Goal: Transaction & Acquisition: Purchase product/service

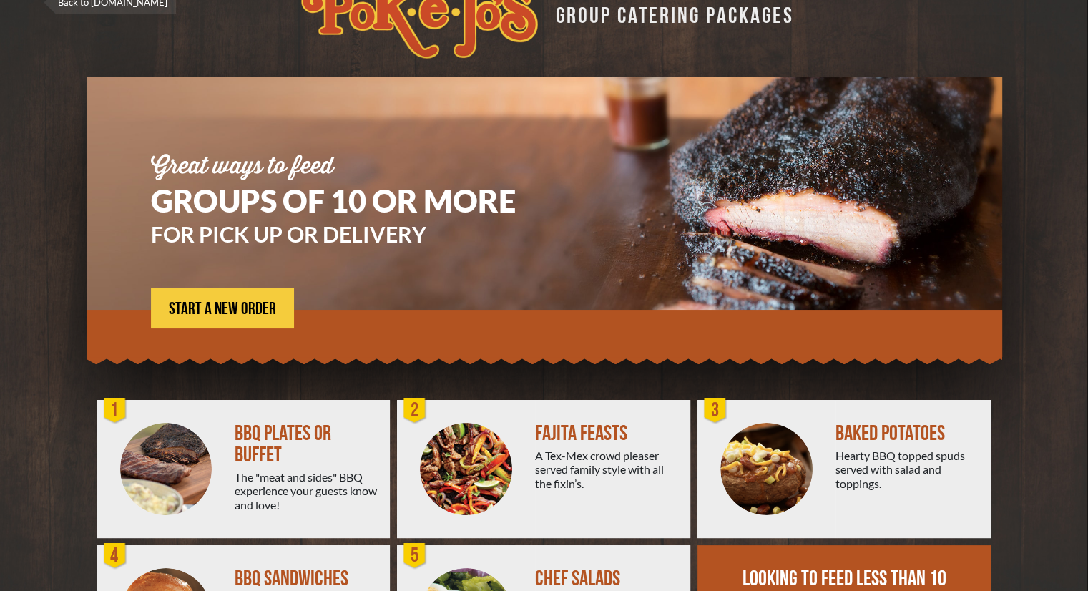
scroll to position [163, 0]
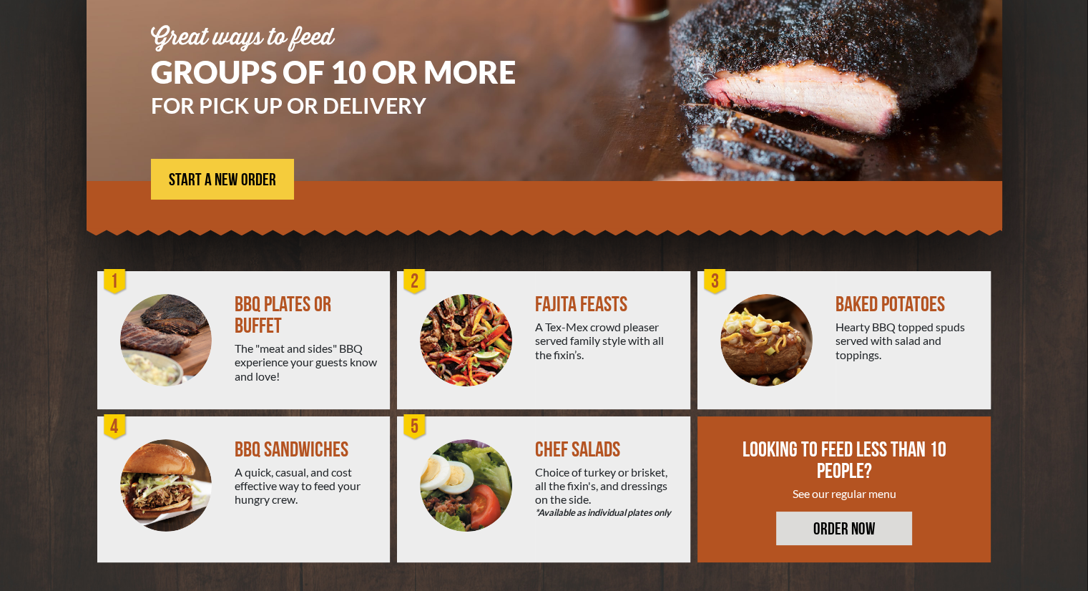
drag, startPoint x: 1098, startPoint y: 111, endPoint x: 1004, endPoint y: 383, distance: 287.5
click at [1004, 383] on html "Back to [DOMAIN_NAME] GROUP CATERING PACKAGES Great ways to feed GROUPS OF 10 O…" at bounding box center [544, 132] width 1088 height 591
click at [183, 327] on img at bounding box center [166, 340] width 92 height 92
click at [237, 165] on link "START A NEW ORDER" at bounding box center [222, 179] width 143 height 41
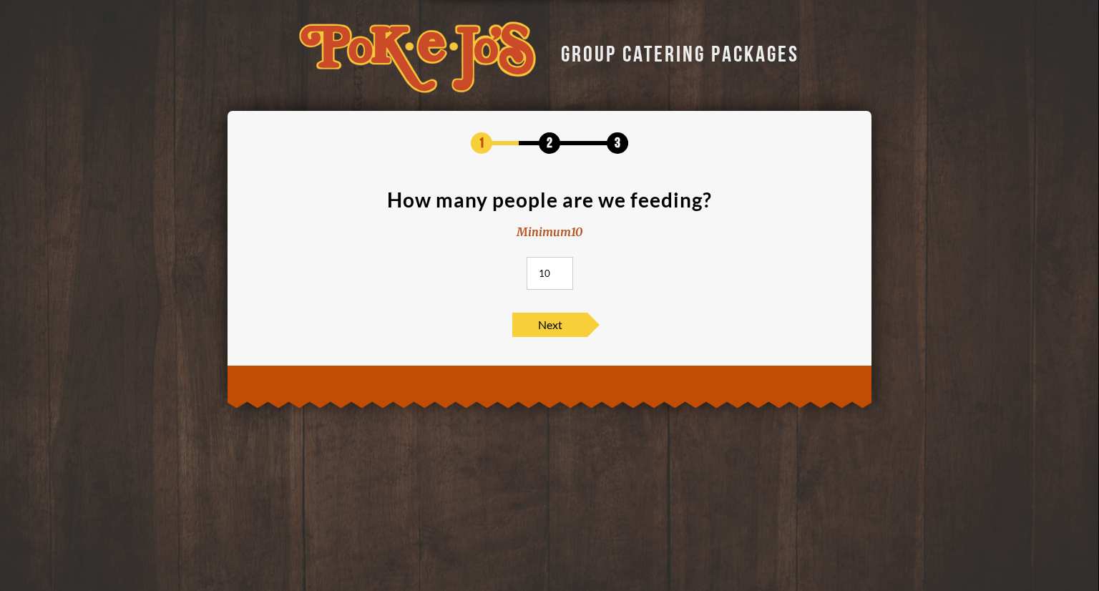
click at [551, 278] on input "10" at bounding box center [549, 273] width 46 height 33
type input "1"
click at [540, 333] on span "Next" at bounding box center [549, 325] width 75 height 24
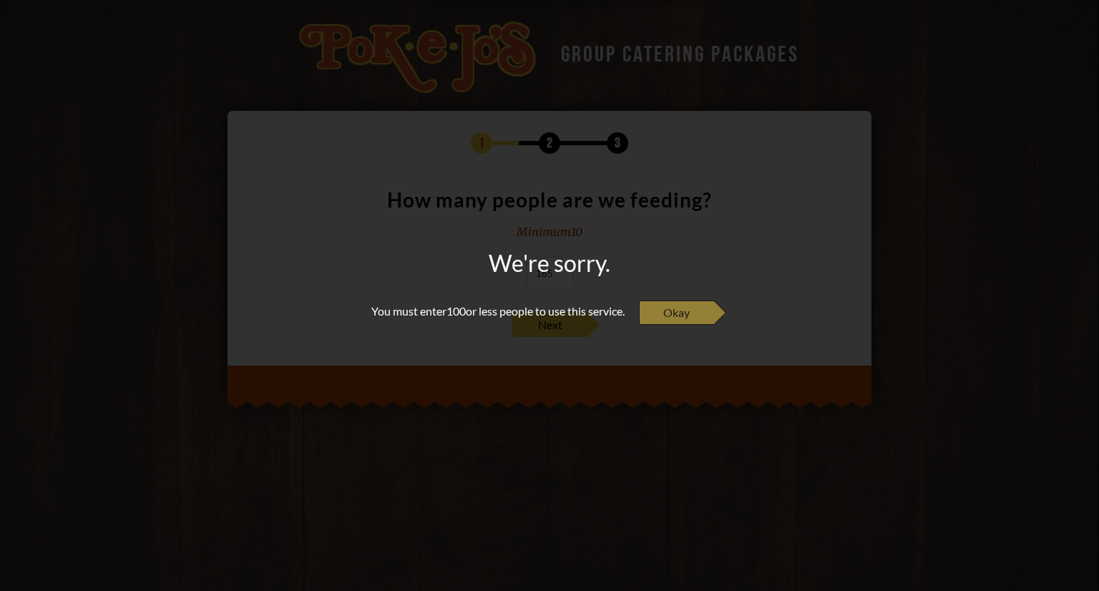
click at [712, 302] on span "Okay" at bounding box center [676, 312] width 75 height 24
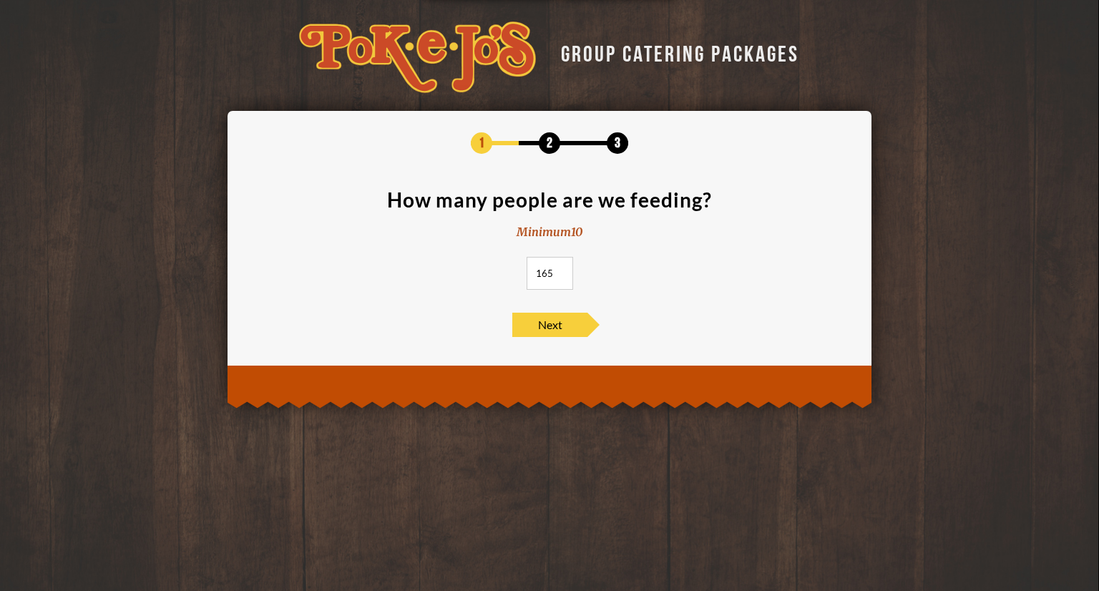
click at [546, 268] on input "165" at bounding box center [549, 273] width 46 height 33
click at [553, 275] on input "165" at bounding box center [549, 273] width 46 height 33
type input "100"
click at [572, 310] on div "1 2 3 How many people are we feeding? Minimum 10 100 Next" at bounding box center [549, 234] width 601 height 205
click at [574, 328] on span "Next" at bounding box center [549, 325] width 75 height 24
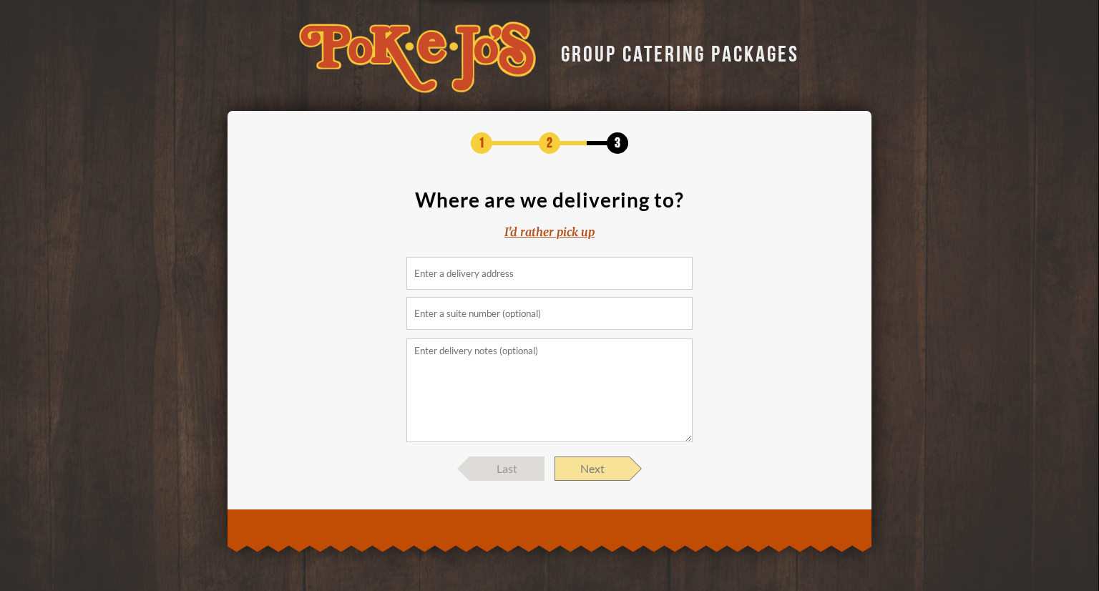
click at [608, 459] on span "Next" at bounding box center [591, 468] width 75 height 24
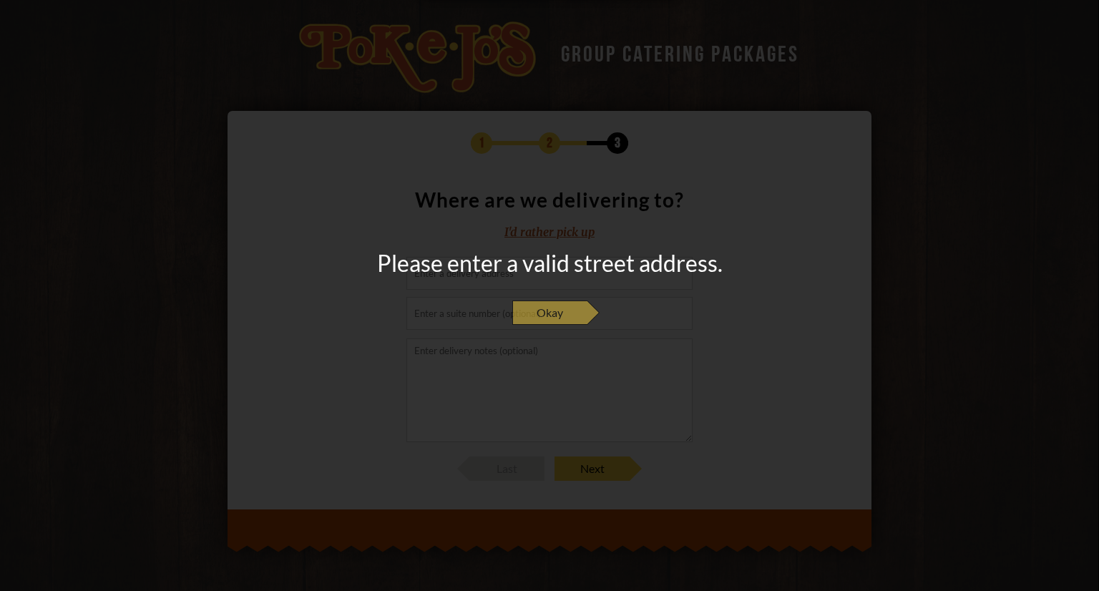
click at [536, 310] on span "Okay" at bounding box center [549, 312] width 75 height 24
